Goal: Task Accomplishment & Management: Manage account settings

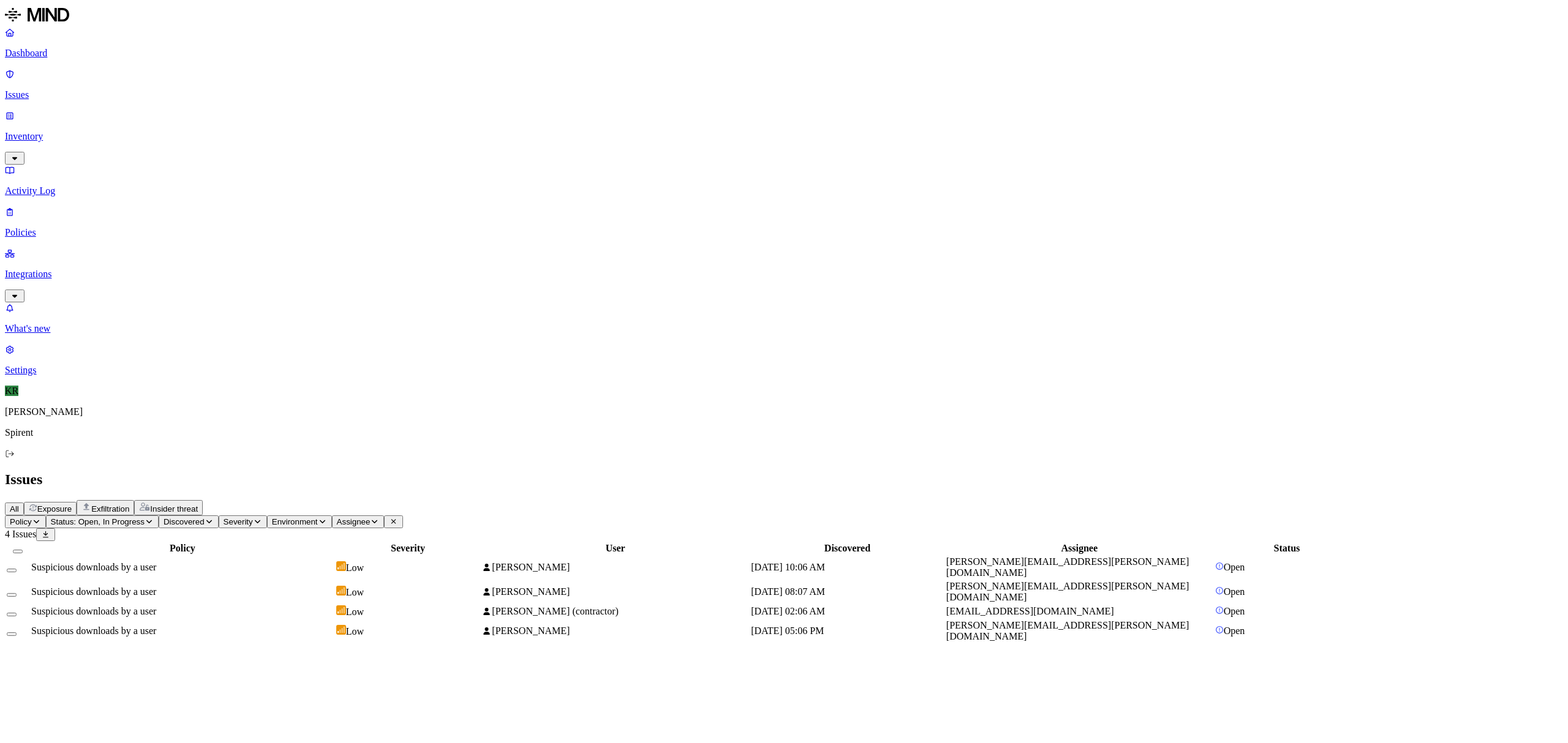
click at [314, 605] on td "Suspicious downloads by a user" at bounding box center [182, 612] width 304 height 14
click at [22, 549] on button "Select all" at bounding box center [18, 551] width 10 height 4
click at [187, 74] on html "Dashboard Issues Inventory Activity Log Policies Integrations What's new 1 Sett…" at bounding box center [784, 328] width 1568 height 656
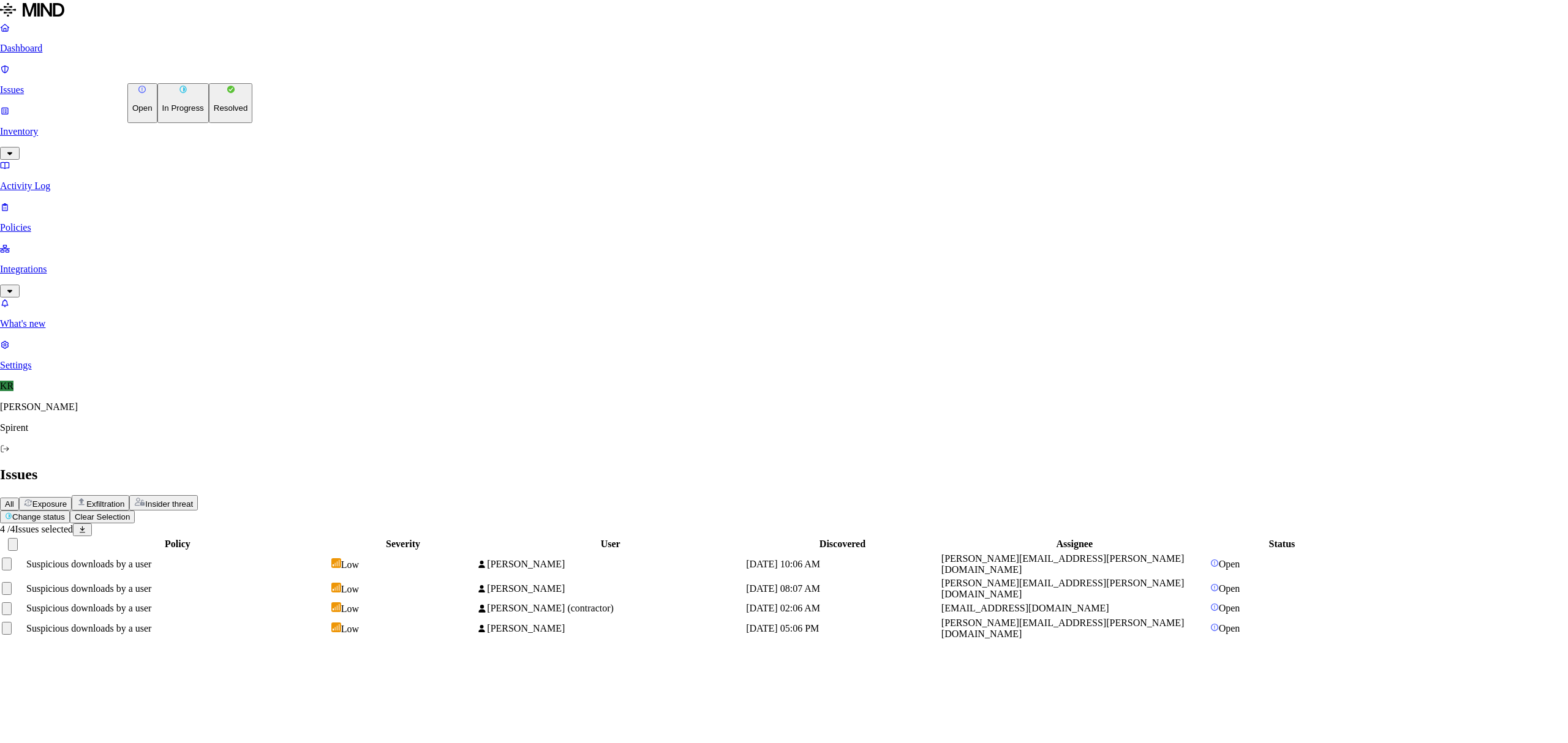
click at [214, 112] on p "Resolved" at bounding box center [231, 108] width 34 height 9
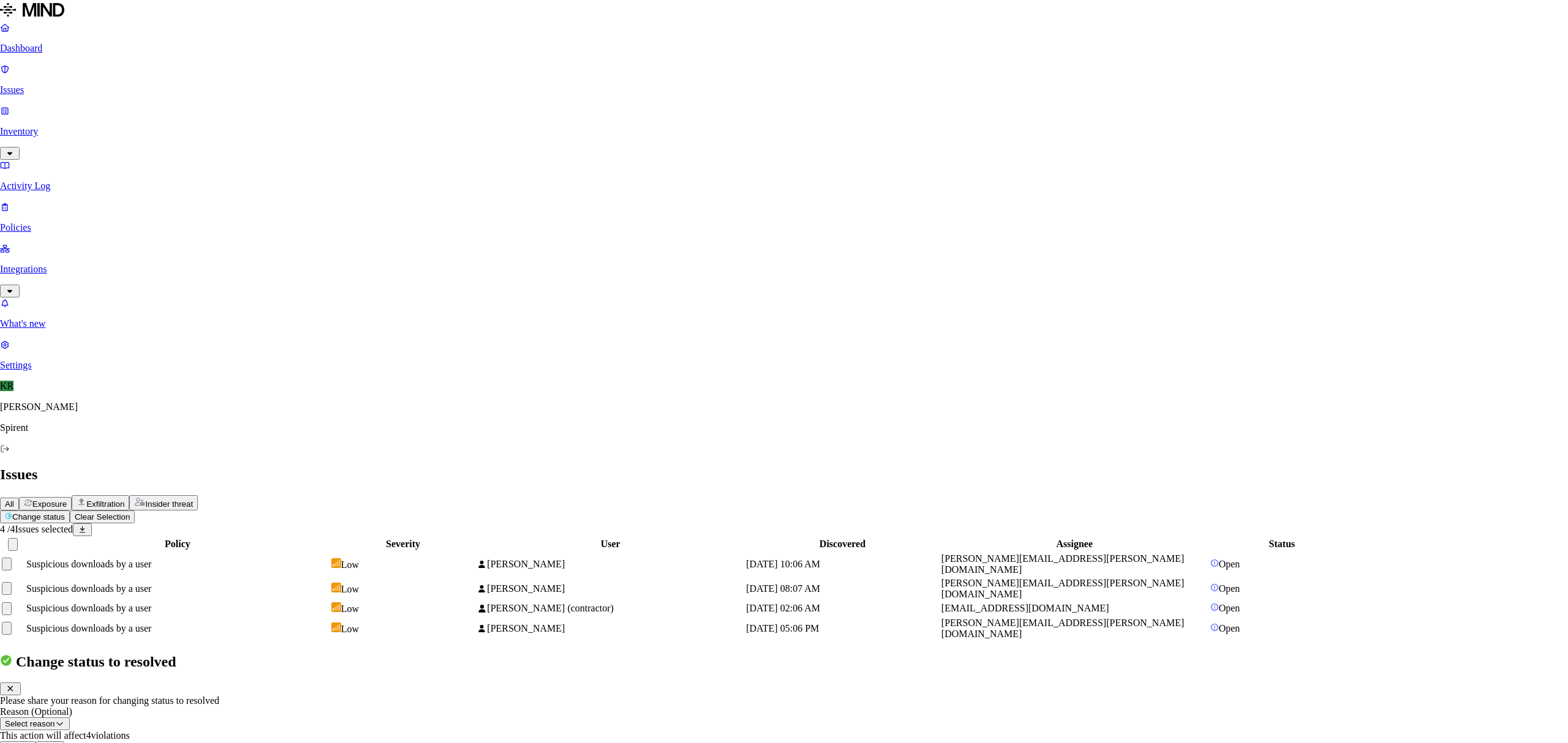
click at [65, 742] on button "Done" at bounding box center [50, 748] width 29 height 13
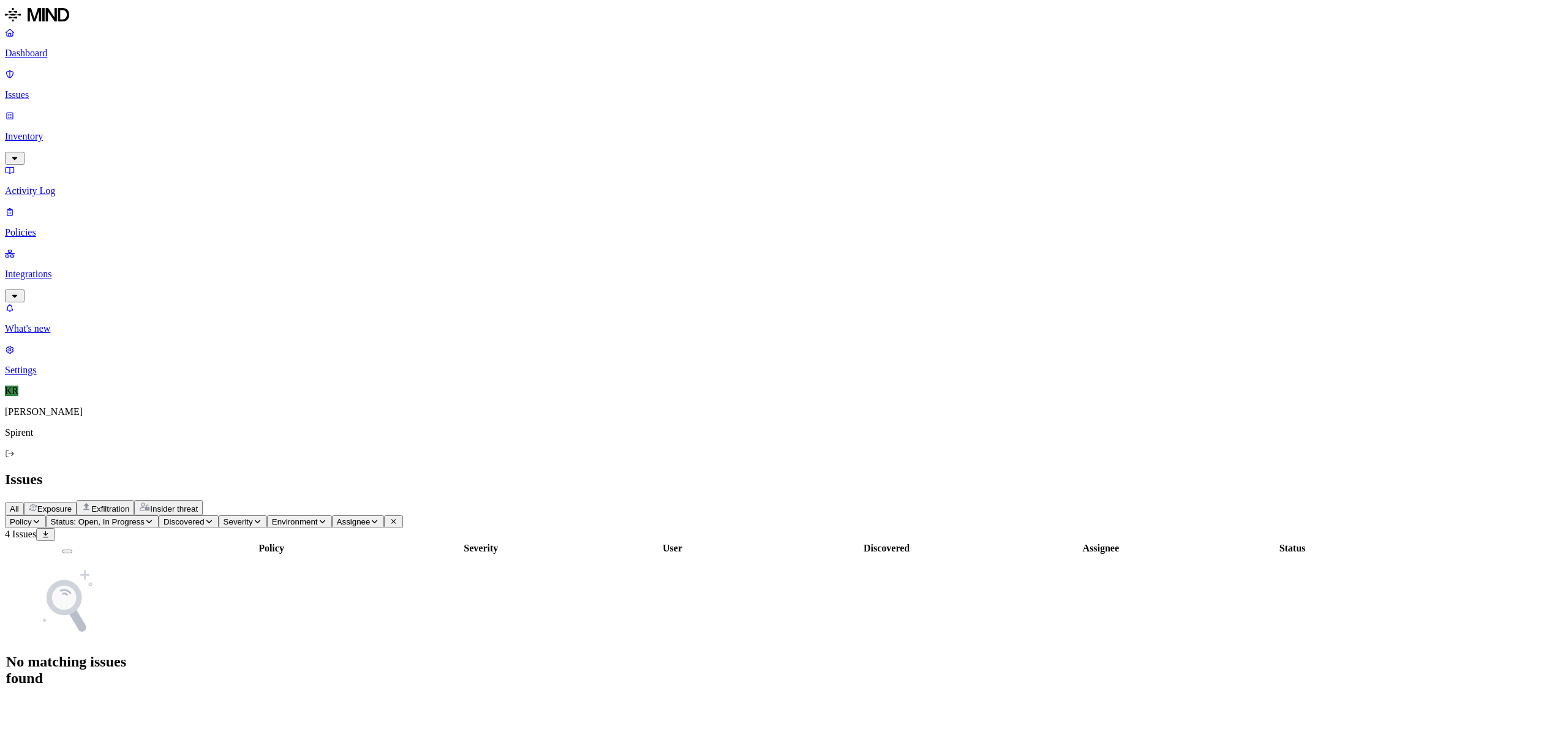
drag, startPoint x: 189, startPoint y: 42, endPoint x: 239, endPoint y: 47, distance: 50.2
click at [37, 504] on icon "button" at bounding box center [32, 508] width 9 height 8
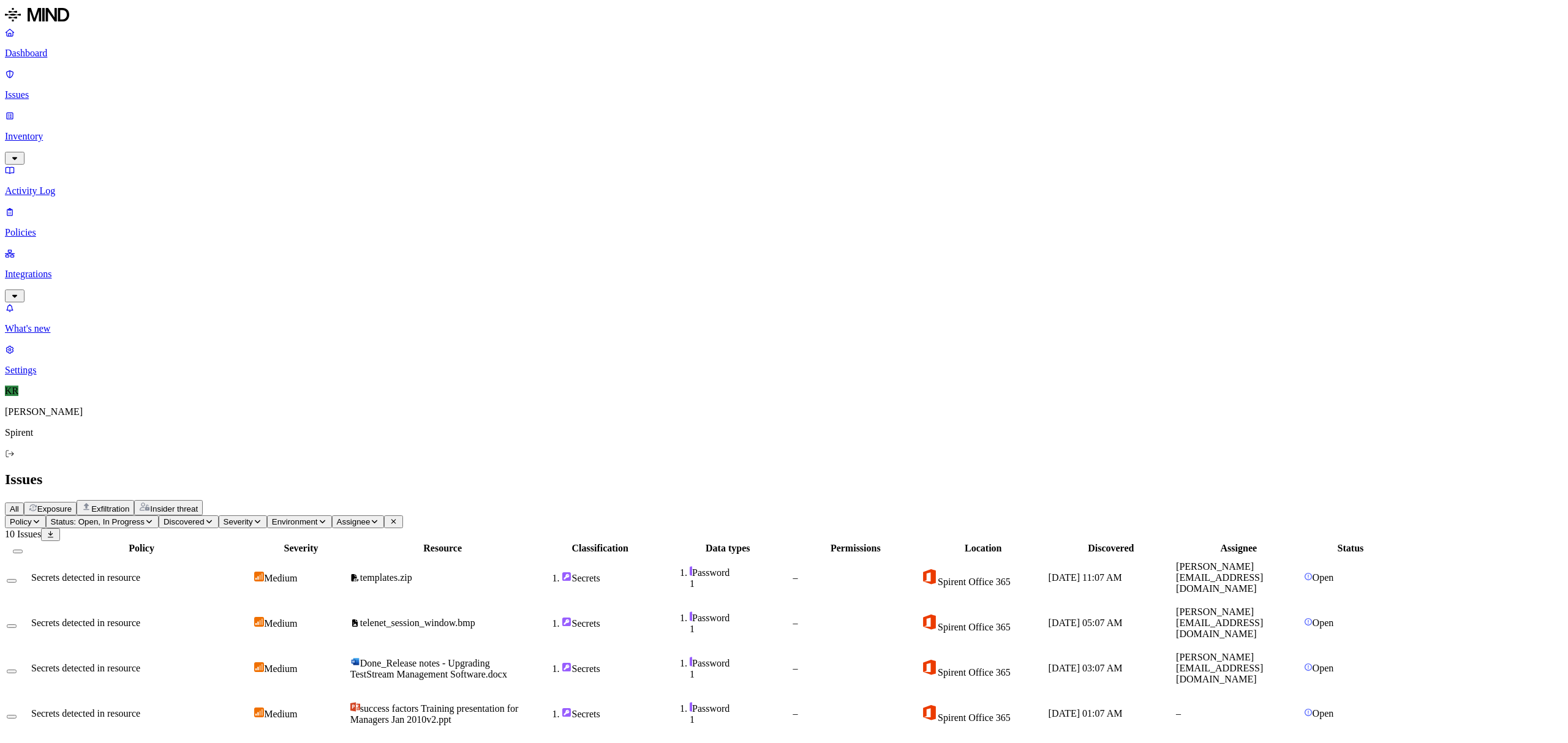
click at [251, 709] on div "Secrets detected in resource" at bounding box center [141, 714] width 220 height 11
click at [517, 601] on td "telenet_session_window.bmp" at bounding box center [443, 623] width 186 height 44
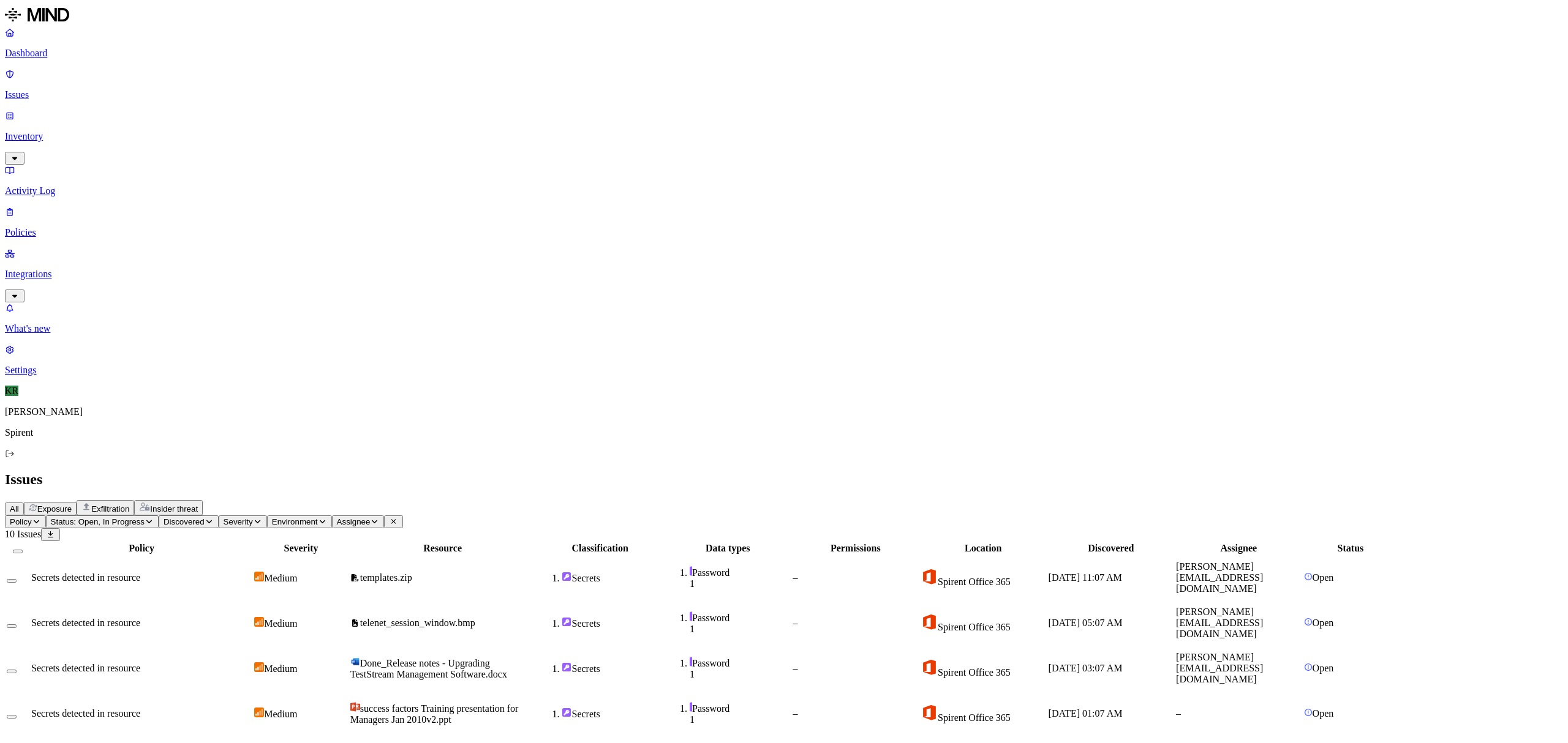
click at [22, 549] on button "Select all" at bounding box center [18, 551] width 10 height 4
click at [190, 74] on html "Dashboard Issues Inventory Activity Log Policies Integrations What's new 1 Sett…" at bounding box center [784, 510] width 1568 height 1021
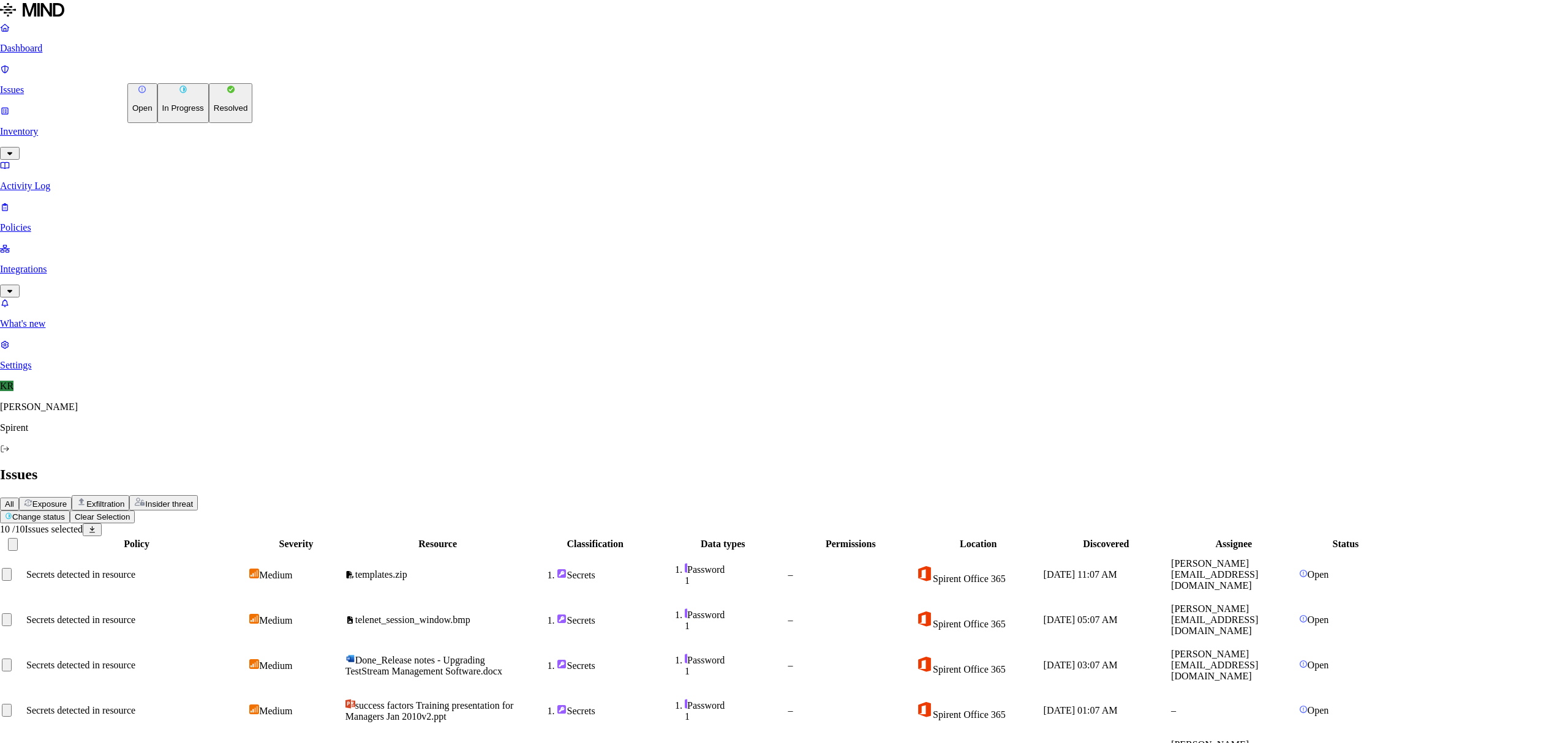
click at [214, 112] on p "Resolved" at bounding box center [231, 108] width 34 height 9
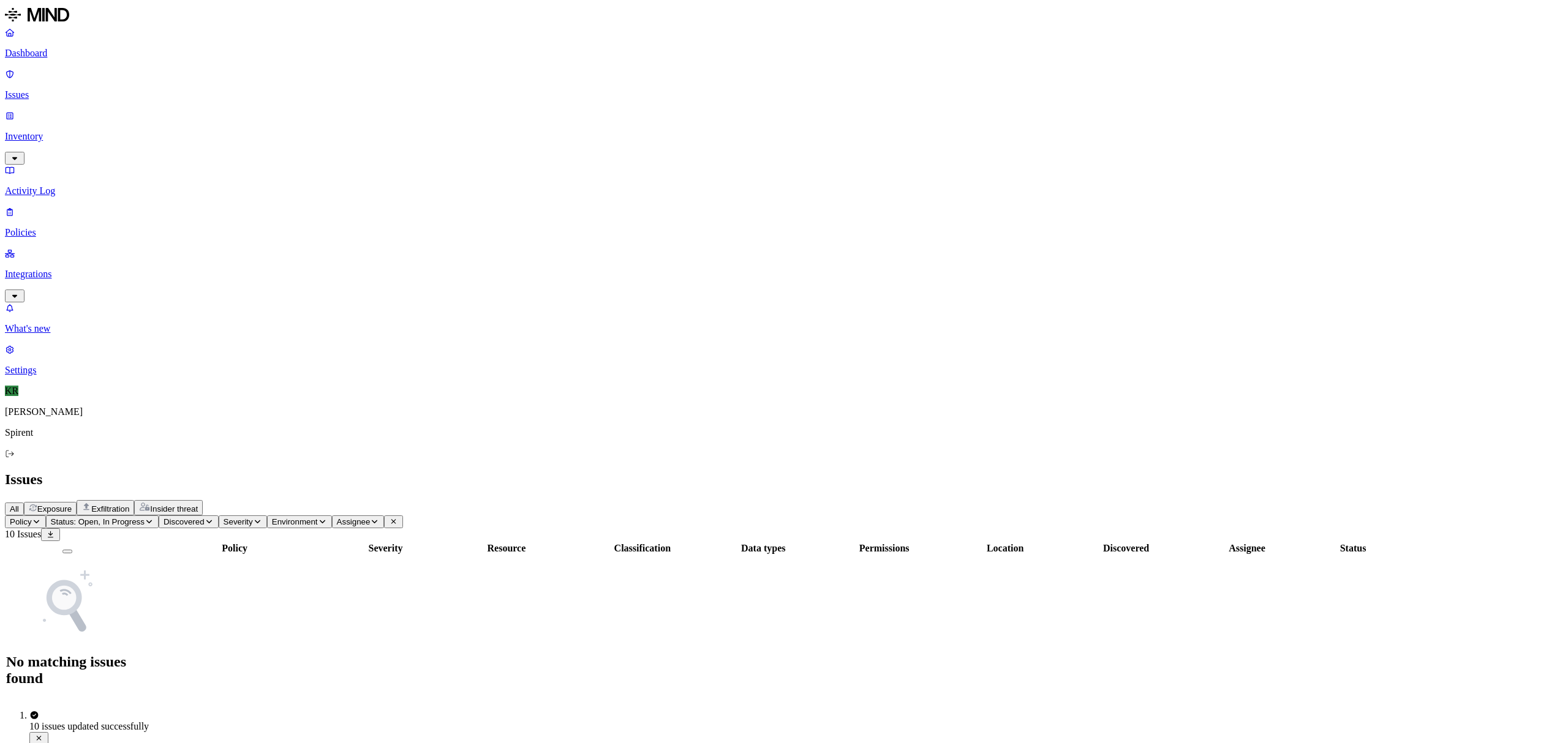
click at [129, 504] on span "Exfiltration" at bounding box center [109, 508] width 38 height 9
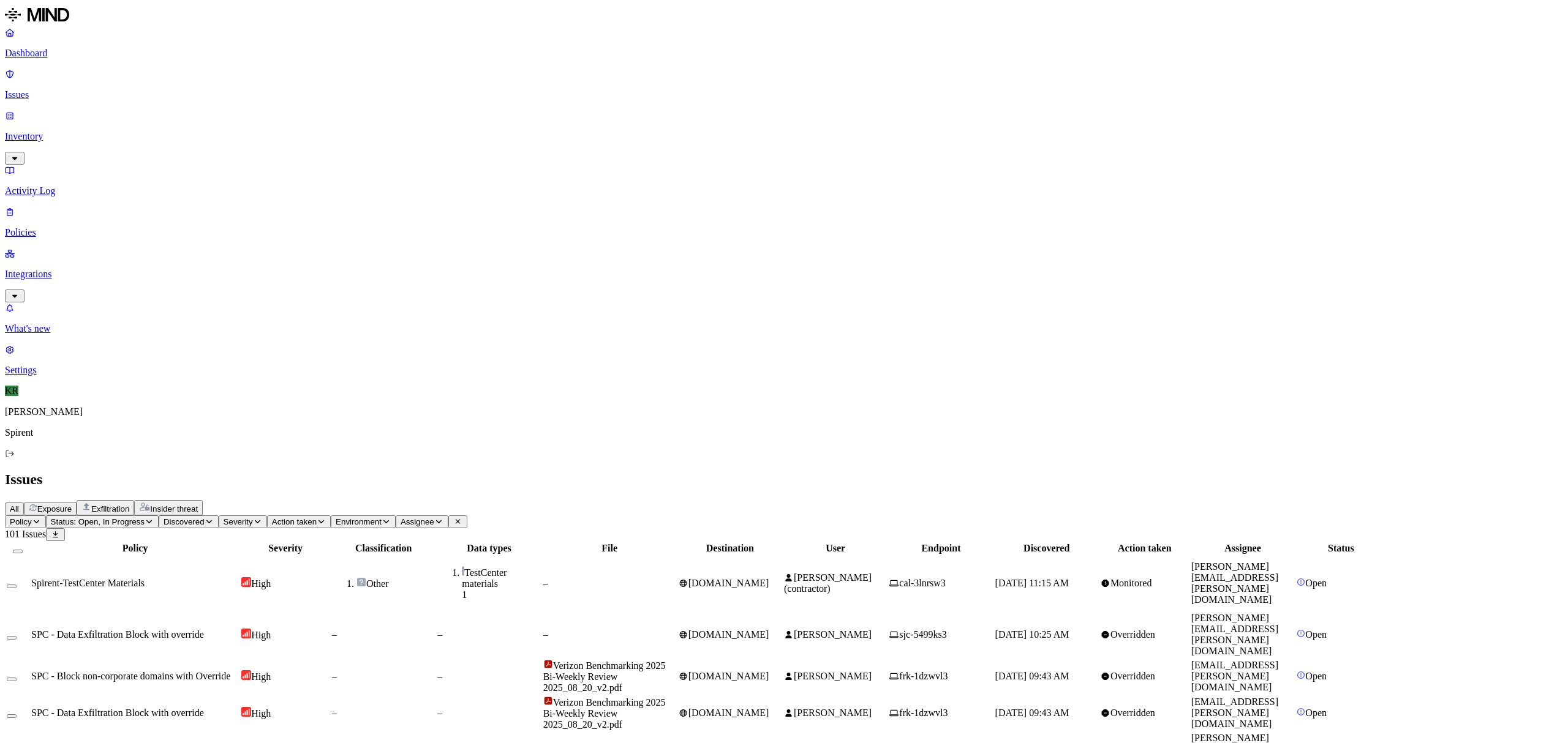
click at [239, 578] on div "Spirent-TestCenter Materials" at bounding box center [135, 583] width 207 height 11
click at [888, 612] on td "[PERSON_NAME]" at bounding box center [835, 634] width 104 height 45
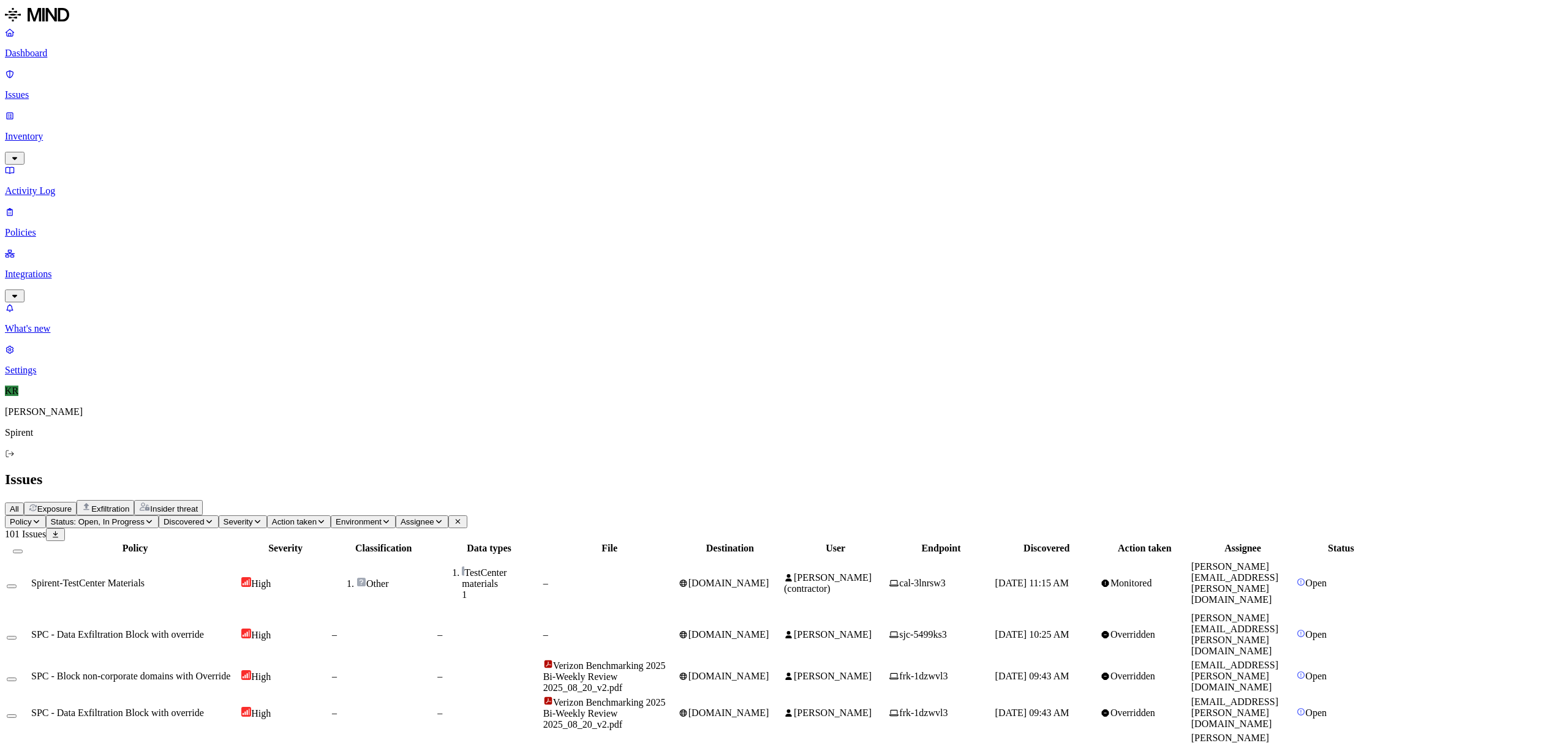
click at [22, 549] on button "Select all" at bounding box center [18, 551] width 10 height 4
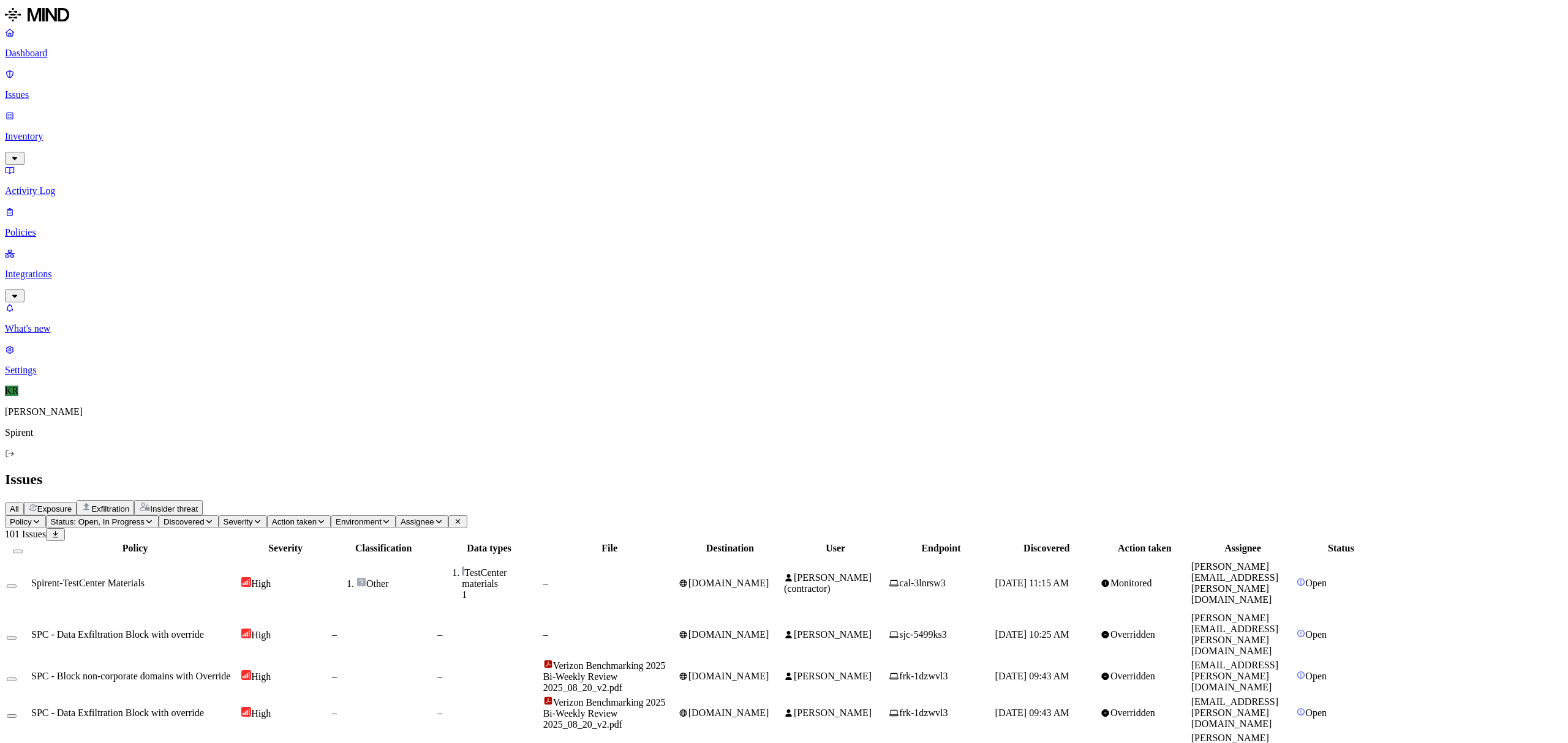
scroll to position [142, 0]
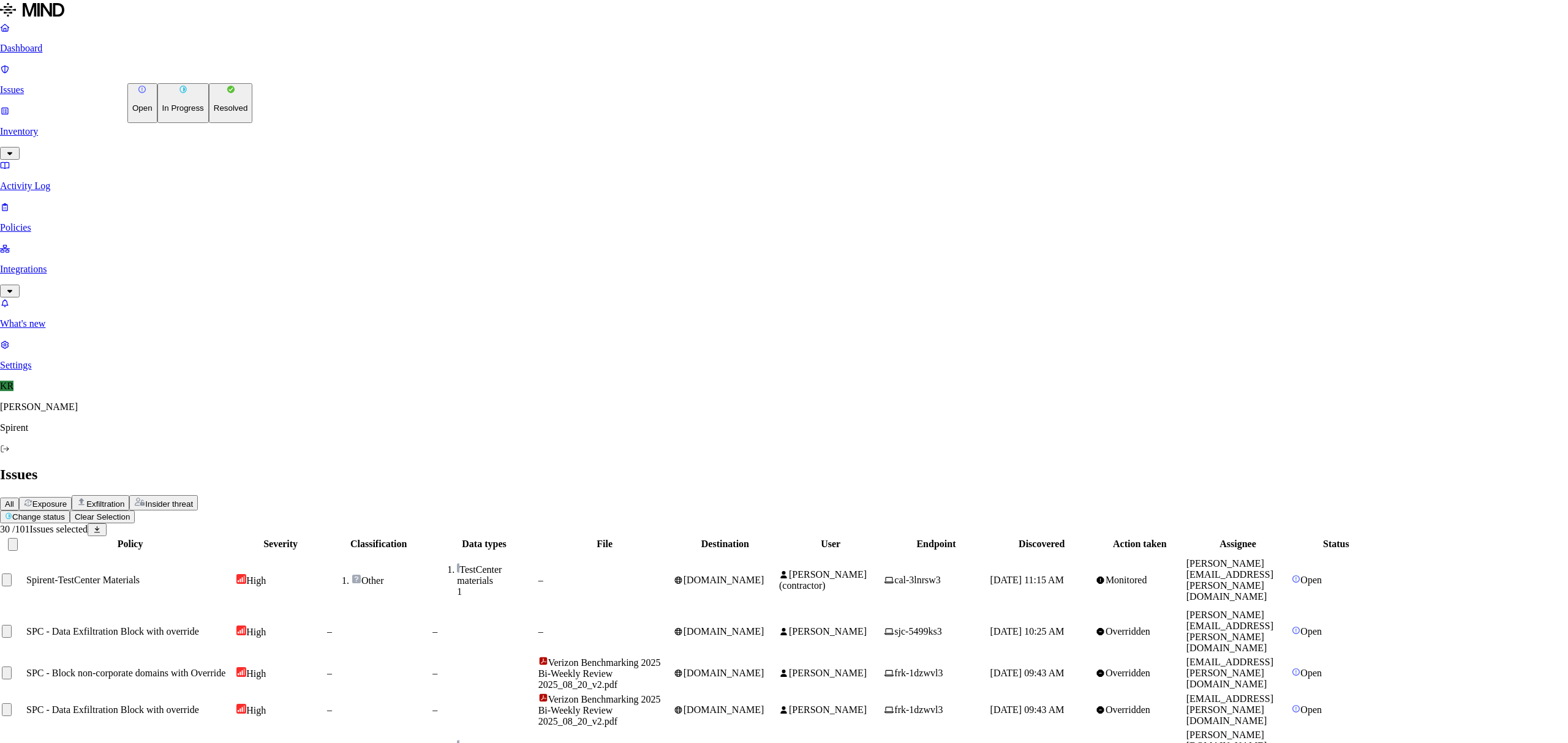
click at [214, 112] on p "Resolved" at bounding box center [231, 108] width 34 height 9
